Goal: Task Accomplishment & Management: Use online tool/utility

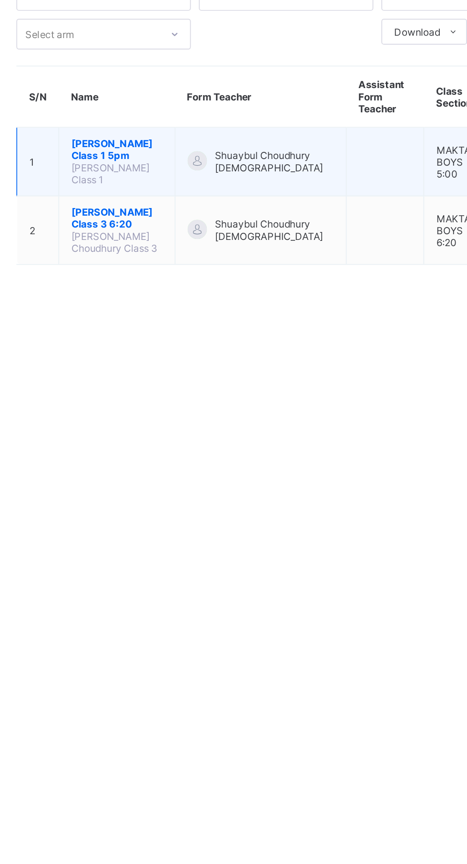
click at [176, 155] on span "[PERSON_NAME] Class 1 5pm" at bounding box center [191, 162] width 54 height 14
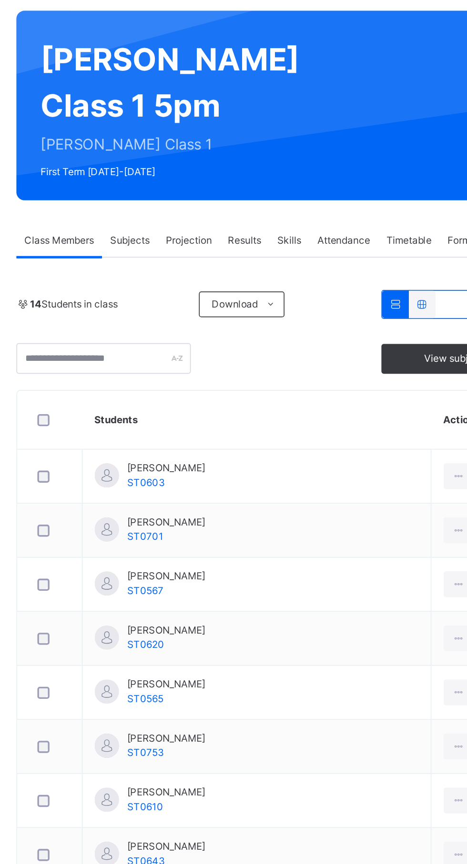
click at [332, 220] on span "Attendance" at bounding box center [324, 215] width 31 height 9
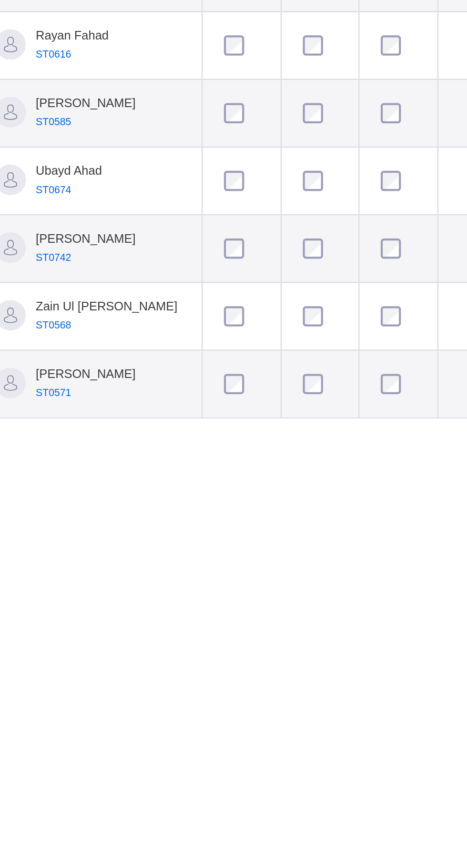
click at [338, 712] on td at bounding box center [327, 697] width 37 height 32
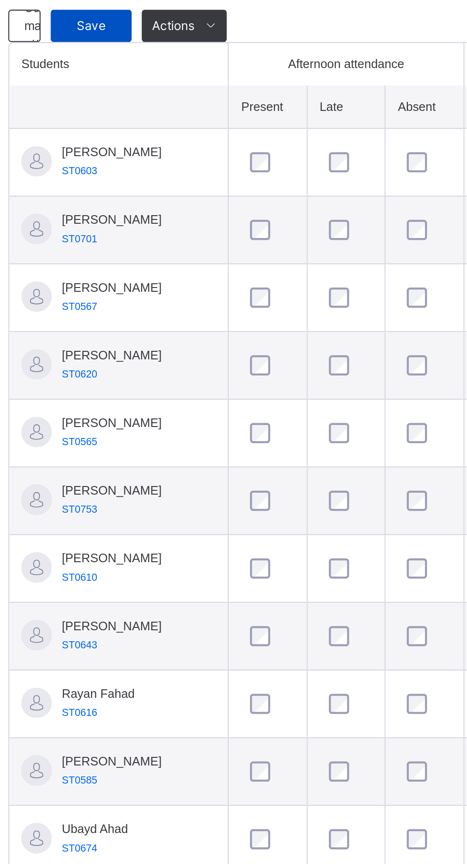
click at [170, 317] on span "Save" at bounding box center [171, 313] width 24 height 9
